Goal: Task Accomplishment & Management: Manage account settings

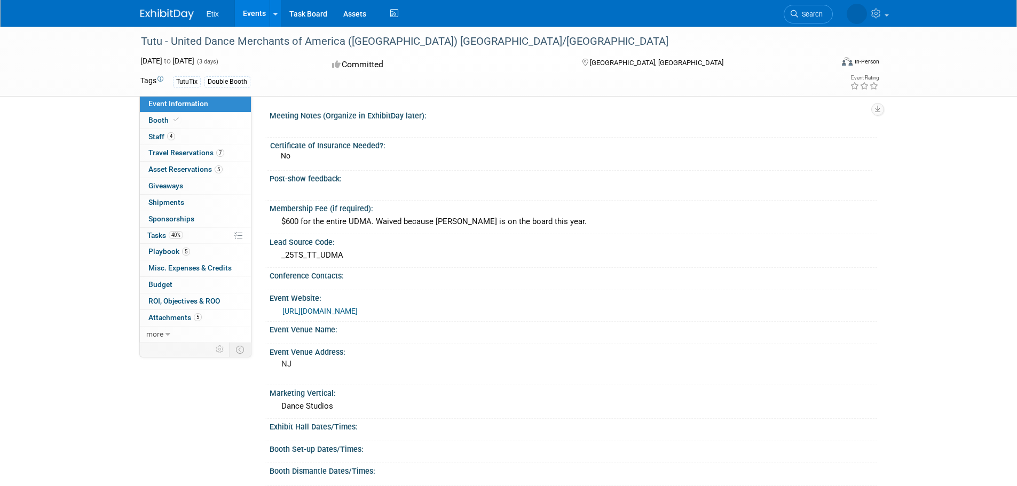
click at [245, 12] on link "Events" at bounding box center [254, 13] width 39 height 27
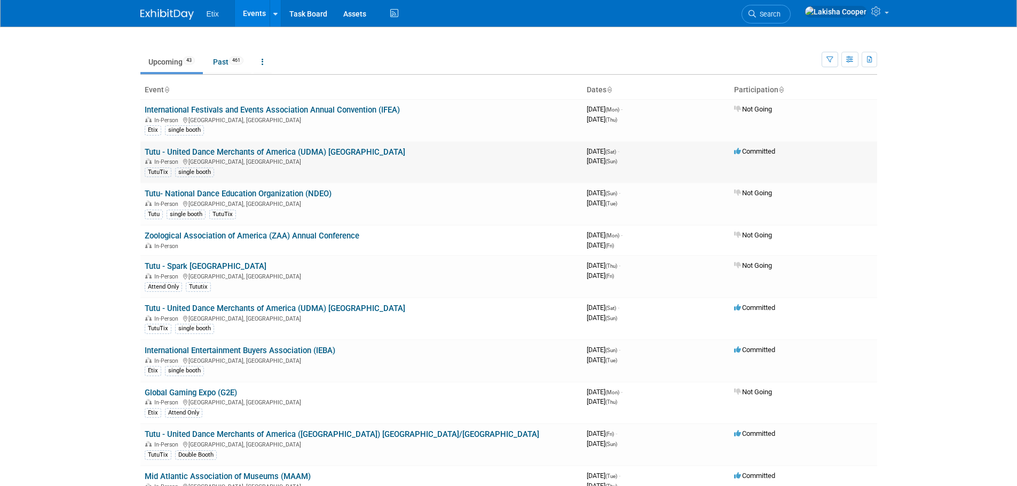
click at [262, 146] on td "Tutu - United Dance Merchants of America (UDMA) Atlanta In-Person Atlanta, GA T…" at bounding box center [361, 162] width 442 height 42
click at [311, 154] on link "Tutu - United Dance Merchants of America (UDMA) [GEOGRAPHIC_DATA]" at bounding box center [275, 152] width 260 height 10
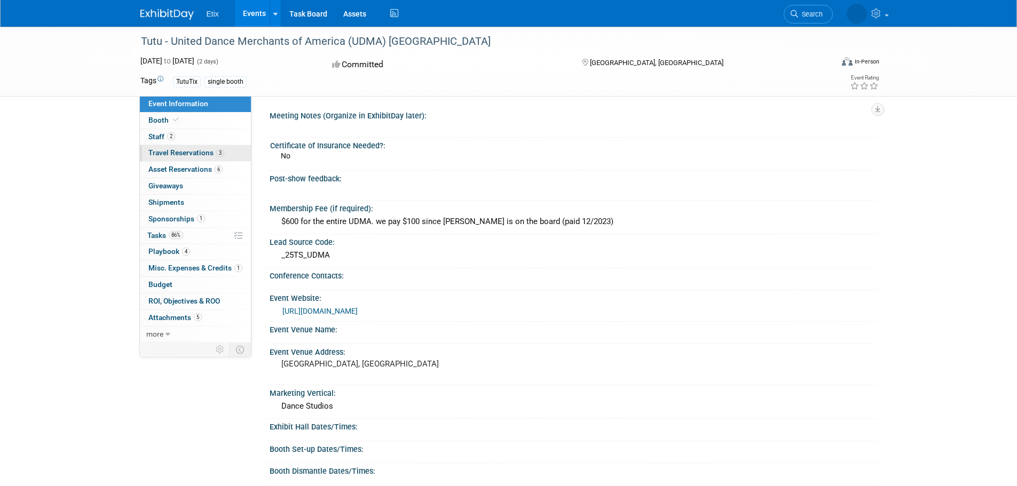
click at [188, 151] on span "Travel Reservations 3" at bounding box center [186, 152] width 76 height 9
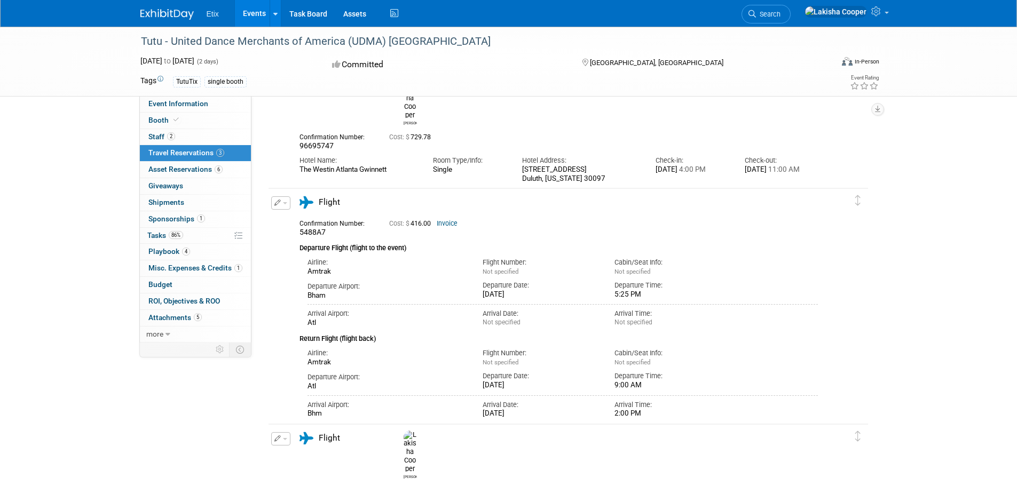
scroll to position [68, 0]
click at [252, 16] on link "Events" at bounding box center [254, 13] width 39 height 27
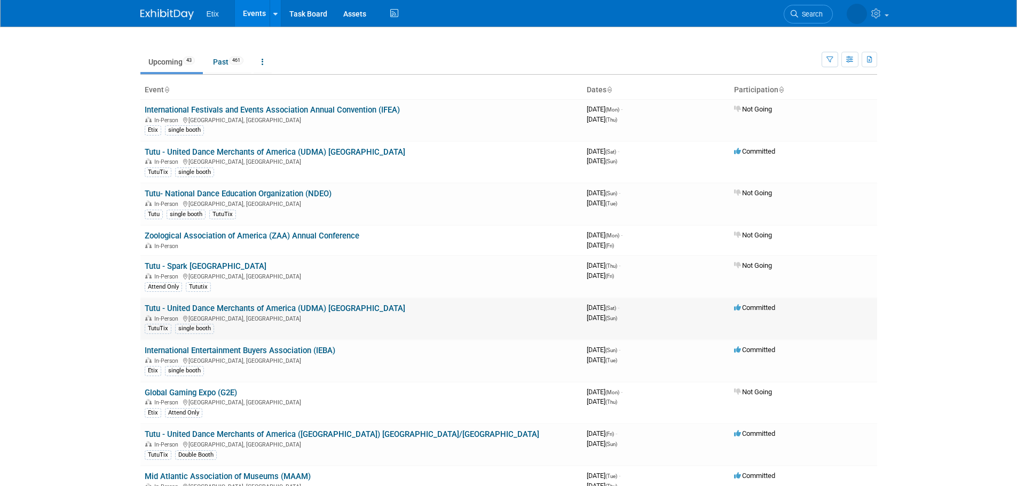
click at [329, 312] on link "Tutu - United Dance Merchants of America (UDMA) [GEOGRAPHIC_DATA]" at bounding box center [275, 309] width 260 height 10
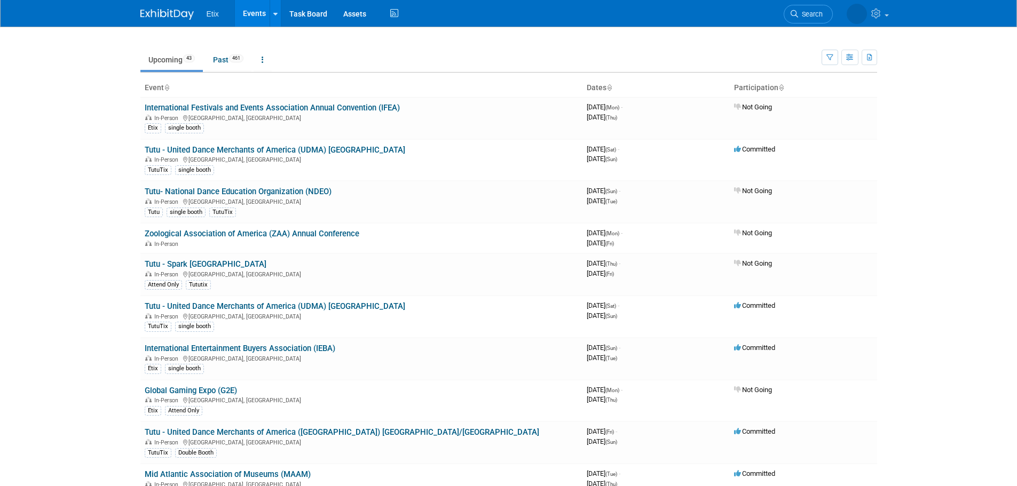
scroll to position [56, 0]
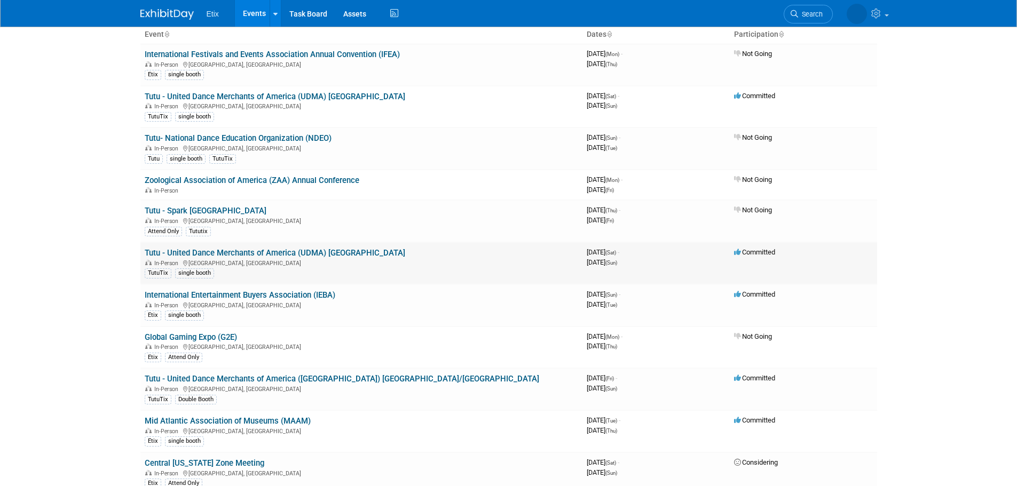
click at [272, 253] on link "Tutu - United Dance Merchants of America (UDMA) [GEOGRAPHIC_DATA]" at bounding box center [275, 253] width 260 height 10
click at [283, 382] on link "Tutu - United Dance Merchants of America ([GEOGRAPHIC_DATA]) [GEOGRAPHIC_DATA]/…" at bounding box center [342, 379] width 394 height 10
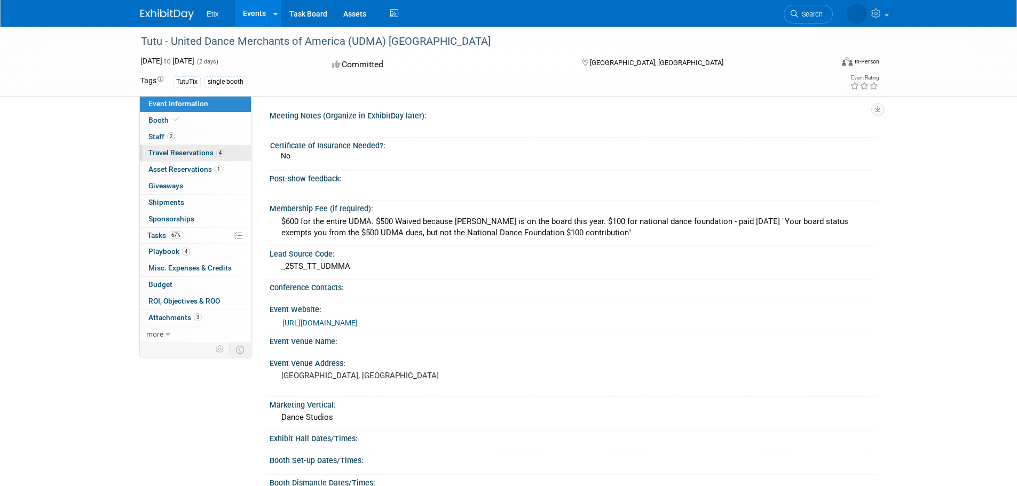
click at [187, 155] on span "Travel Reservations 4" at bounding box center [186, 152] width 76 height 9
click at [185, 154] on span "Travel Reservations 4" at bounding box center [186, 152] width 76 height 9
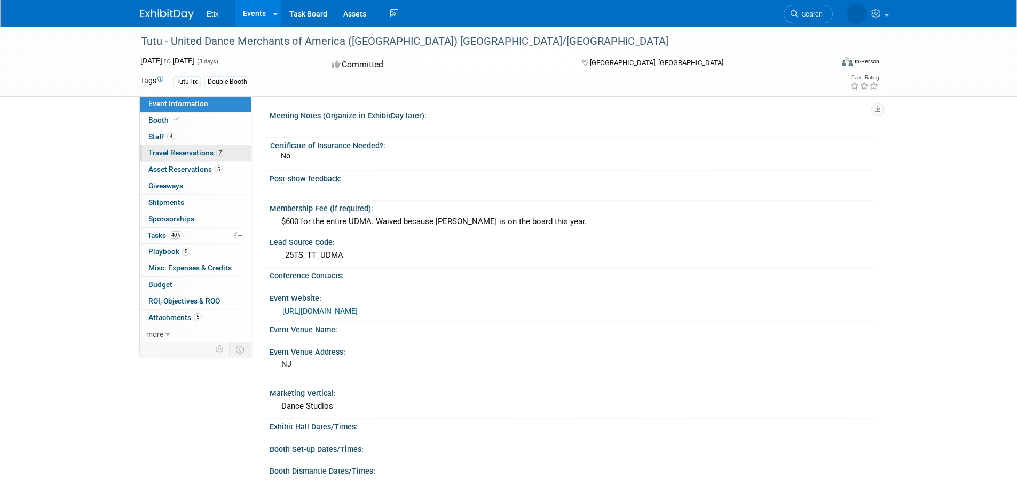
click at [194, 153] on span "Travel Reservations 7" at bounding box center [186, 152] width 76 height 9
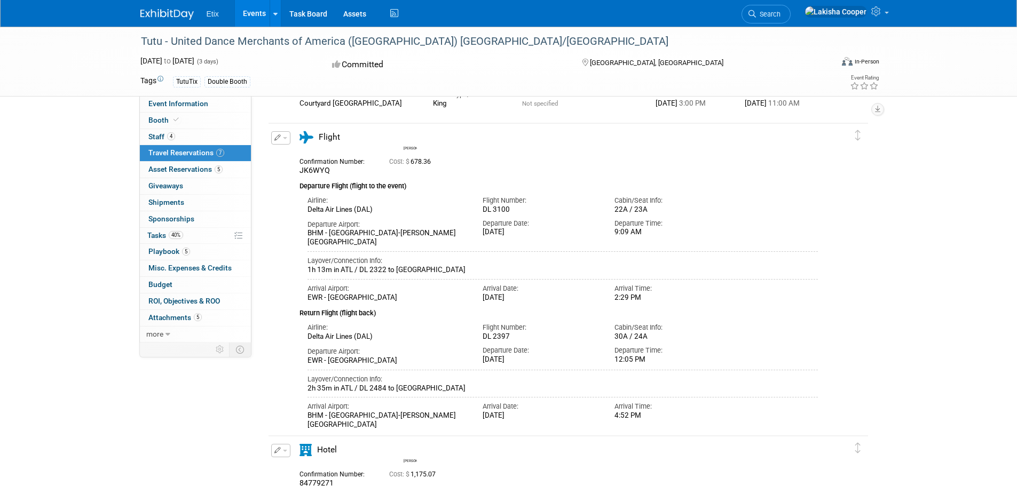
scroll to position [123, 0]
